Goal: Task Accomplishment & Management: Use online tool/utility

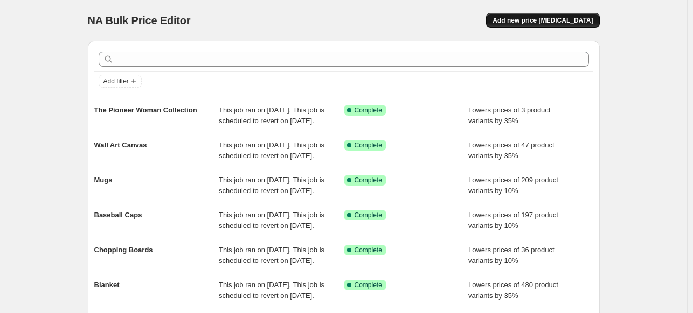
click at [562, 18] on span "Add new price [MEDICAL_DATA]" at bounding box center [542, 20] width 100 height 9
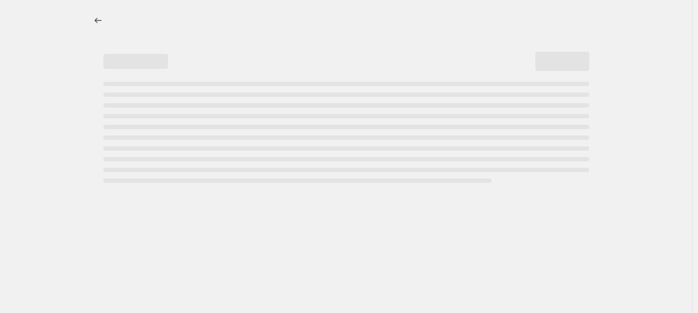
select select "percentage"
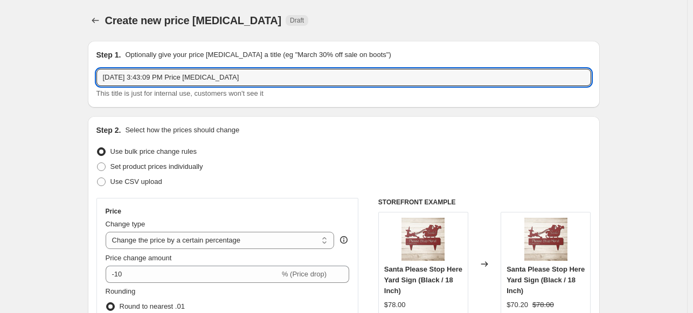
drag, startPoint x: 269, startPoint y: 81, endPoint x: 97, endPoint y: 87, distance: 172.4
click at [97, 87] on div "Step 1. Optionally give your price [MEDICAL_DATA] a title (eg "March 30% off sa…" at bounding box center [344, 74] width 512 height 67
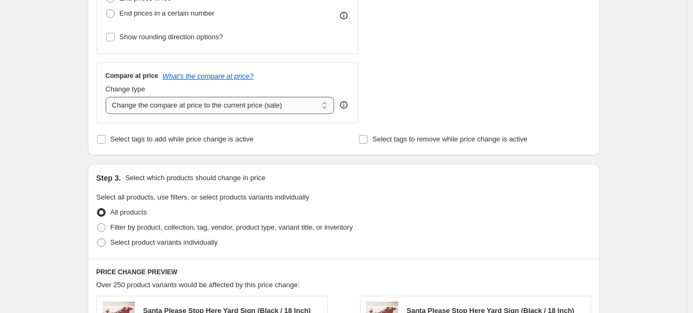
scroll to position [336, 0]
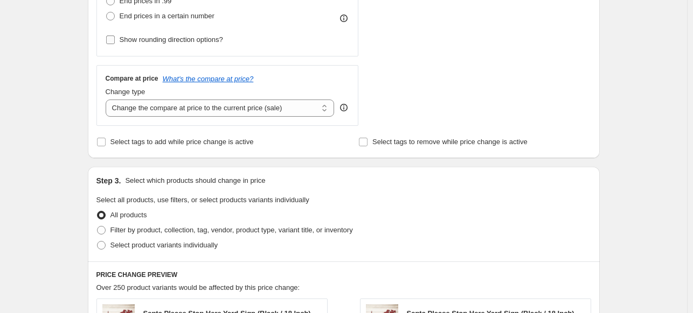
type input "Denim Jacket"
click at [114, 40] on input "Show rounding direction options?" at bounding box center [110, 40] width 9 height 9
checkbox input "true"
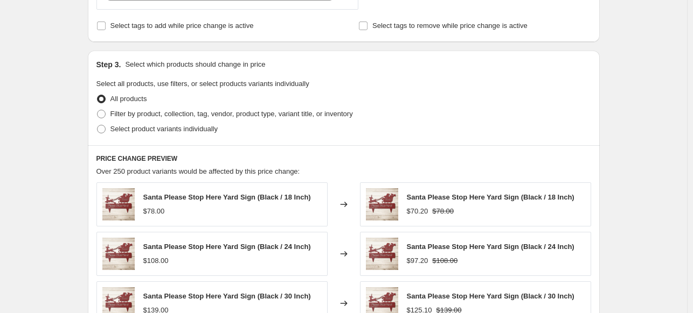
scroll to position [522, 0]
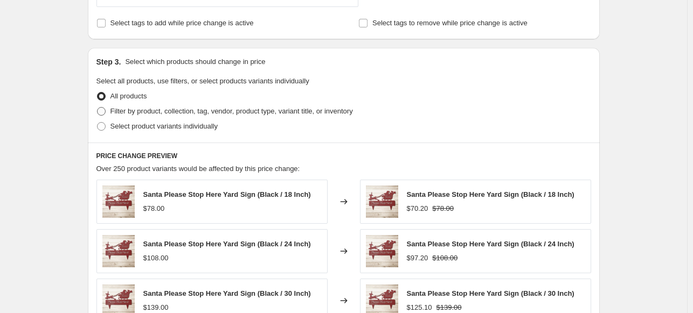
click at [103, 111] on span at bounding box center [101, 111] width 9 height 9
click at [97, 108] on input "Filter by product, collection, tag, vendor, product type, variant title, or inv…" at bounding box center [97, 107] width 1 height 1
radio input "true"
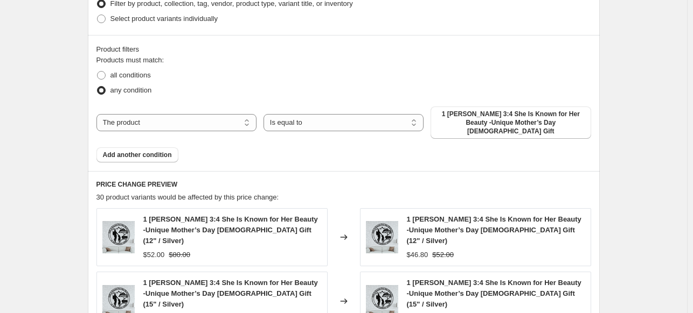
scroll to position [644, 0]
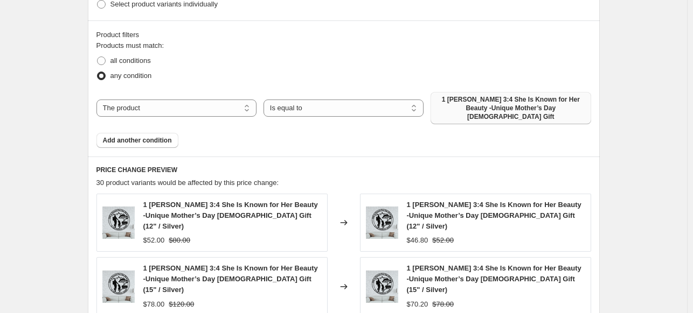
click at [501, 101] on span "1 [PERSON_NAME] 3:4 She Is Known for Her Beauty -Unique Mother’s Day [DEMOGRAPH…" at bounding box center [510, 108] width 147 height 26
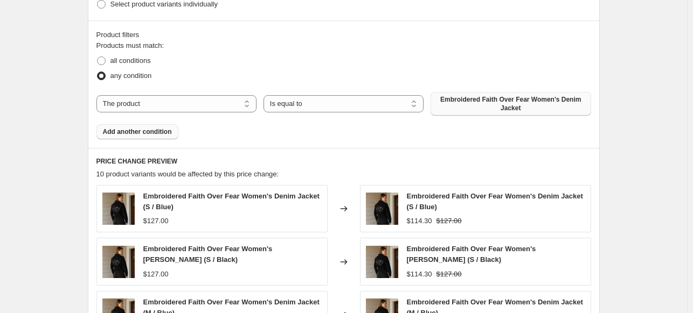
click at [144, 130] on span "Add another condition" at bounding box center [137, 132] width 69 height 9
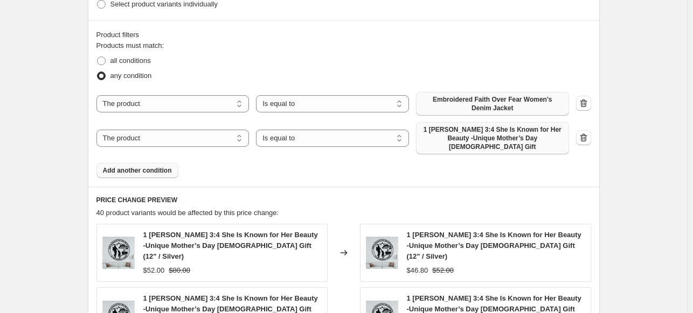
click at [447, 132] on span "1 [PERSON_NAME] 3:4 She Is Known for Her Beauty -Unique Mother’s Day [DEMOGRAPH…" at bounding box center [492, 138] width 140 height 26
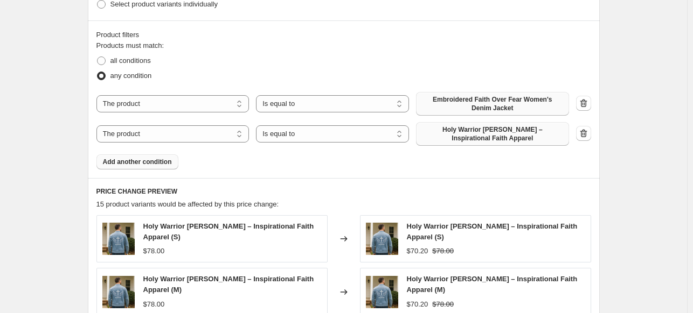
click at [136, 168] on button "Add another condition" at bounding box center [137, 162] width 82 height 15
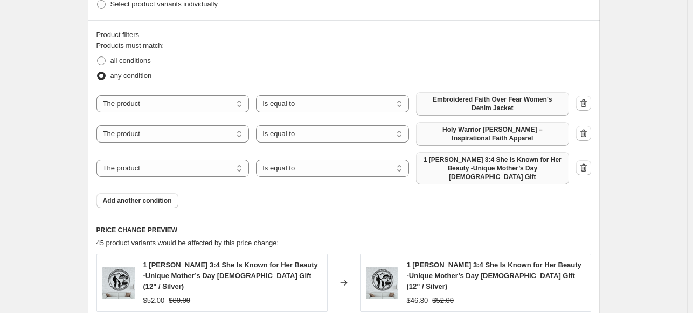
click at [494, 170] on span "1 [PERSON_NAME] 3:4 She Is Known for Her Beauty -Unique Mother’s Day [DEMOGRAPH…" at bounding box center [492, 169] width 140 height 26
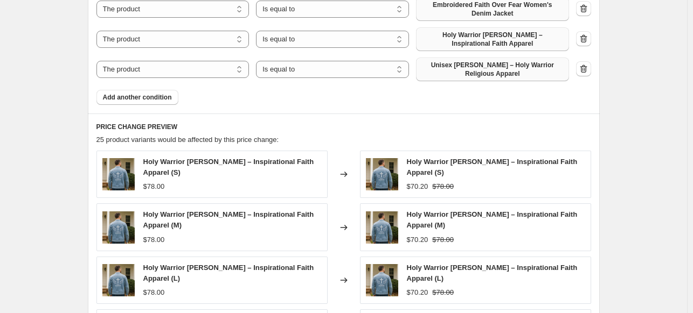
scroll to position [744, 0]
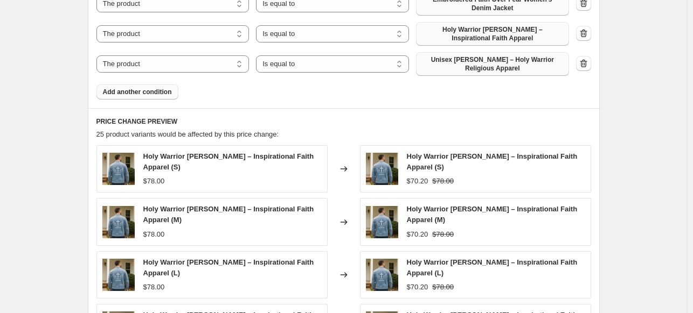
click at [152, 96] on button "Add another condition" at bounding box center [137, 92] width 82 height 15
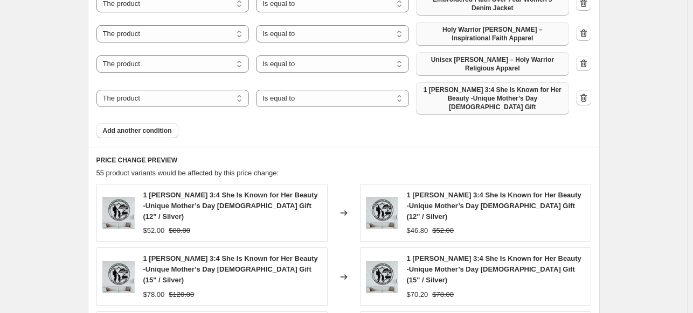
click at [491, 95] on span "1 [PERSON_NAME] 3:4 She Is Known for Her Beauty -Unique Mother’s Day [DEMOGRAPH…" at bounding box center [492, 99] width 140 height 26
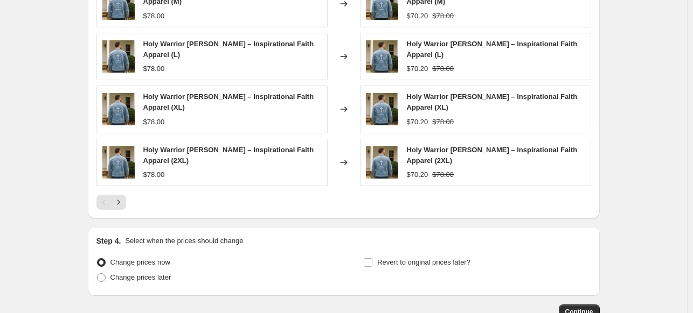
scroll to position [1064, 0]
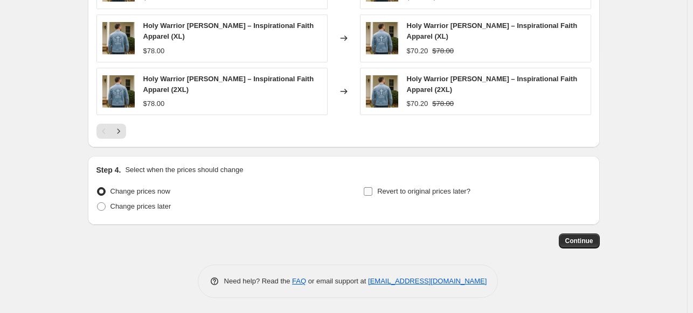
click at [366, 190] on input "Revert to original prices later?" at bounding box center [368, 191] width 9 height 9
checkbox input "true"
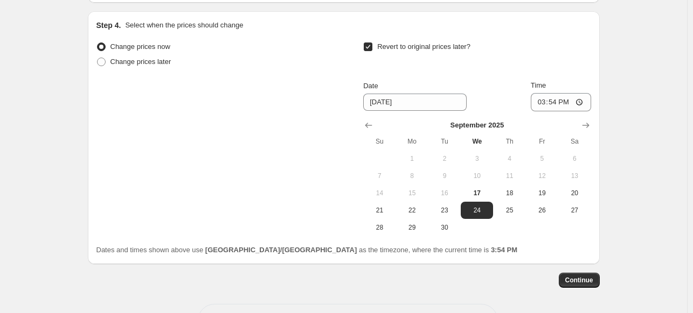
scroll to position [1247, 0]
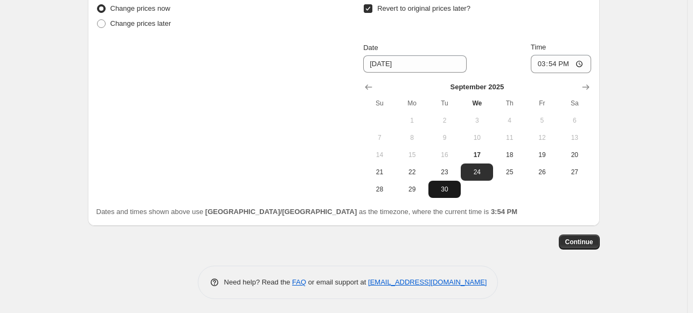
click at [451, 189] on span "30" at bounding box center [444, 189] width 24 height 9
type input "[DATE]"
click at [593, 238] on span "Continue" at bounding box center [579, 242] width 28 height 9
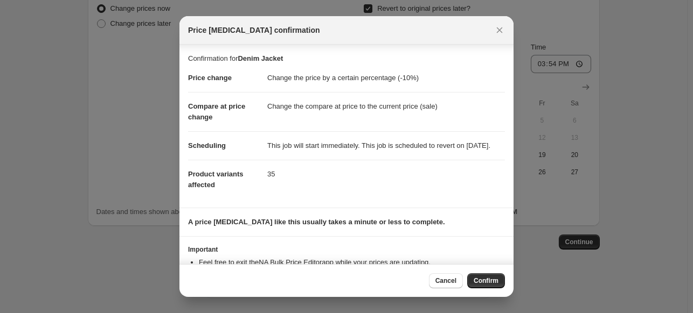
scroll to position [51, 0]
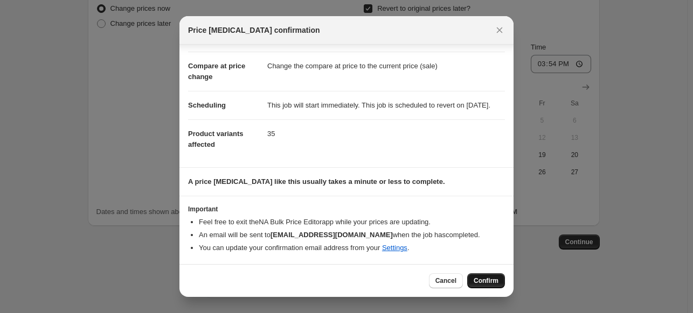
click at [488, 283] on span "Confirm" at bounding box center [485, 281] width 25 height 9
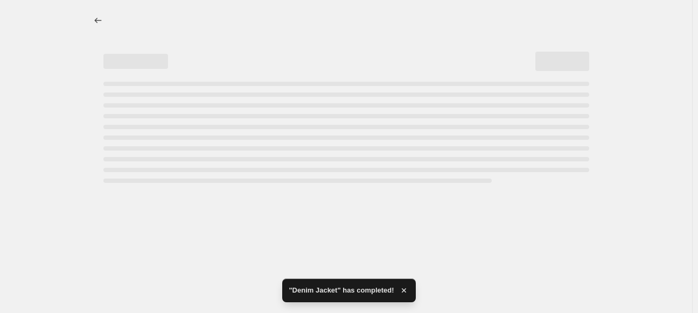
select select "percentage"
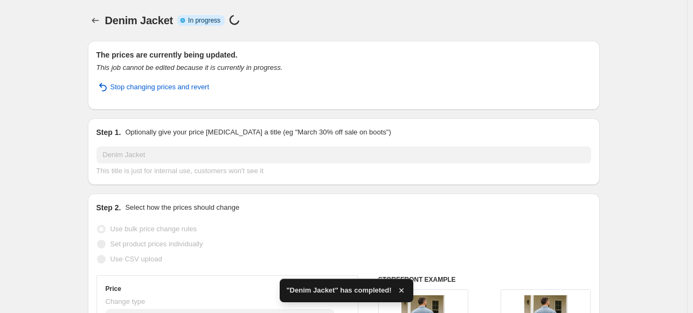
drag, startPoint x: 697, startPoint y: 177, endPoint x: 697, endPoint y: 41, distance: 135.7
click at [693, 41] on html "Home Settings Plans Skip to content Denim Jacket. This page is ready Denim Jack…" at bounding box center [346, 156] width 693 height 313
